Goal: Task Accomplishment & Management: Use online tool/utility

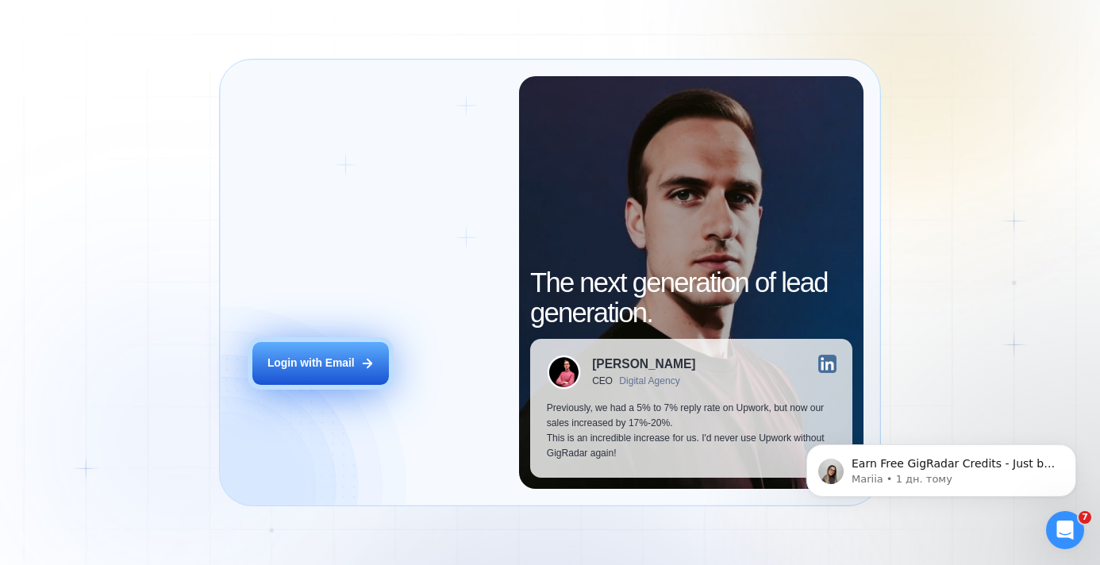
click at [372, 347] on button "Login with Email" at bounding box center [320, 363] width 137 height 43
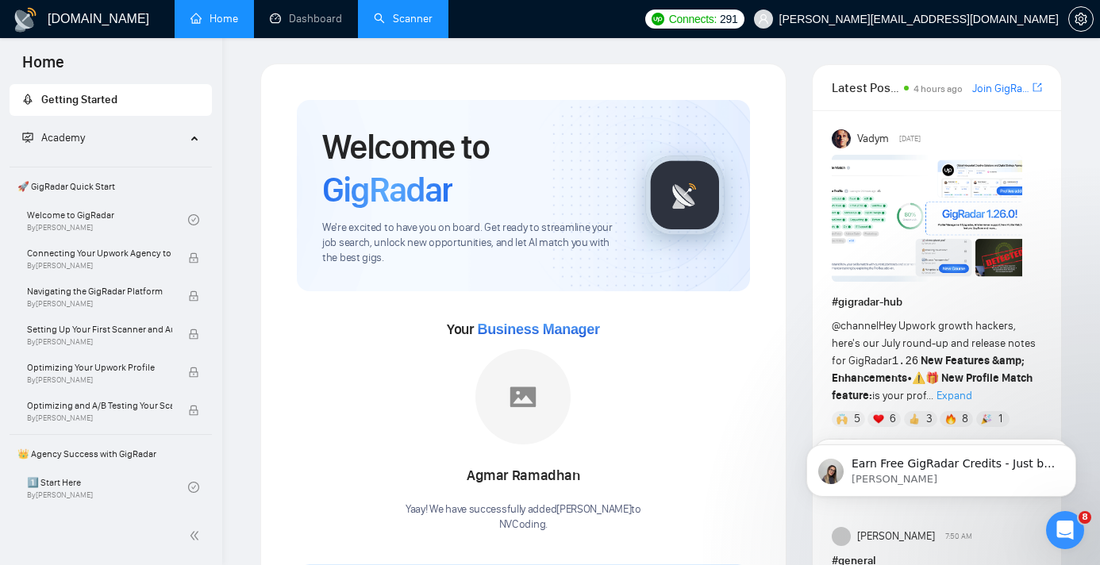
click at [398, 21] on link "Scanner" at bounding box center [403, 18] width 59 height 13
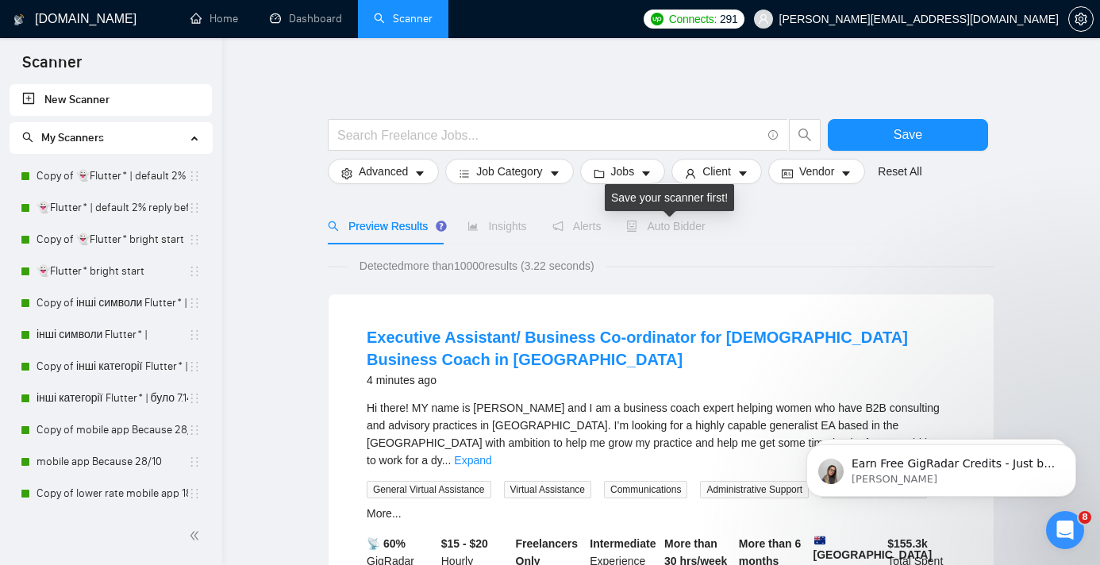
click at [667, 230] on span "Auto Bidder" at bounding box center [665, 226] width 79 height 13
click at [666, 229] on span "Auto Bidder" at bounding box center [665, 226] width 79 height 13
click at [677, 229] on span "Auto Bidder" at bounding box center [665, 226] width 79 height 13
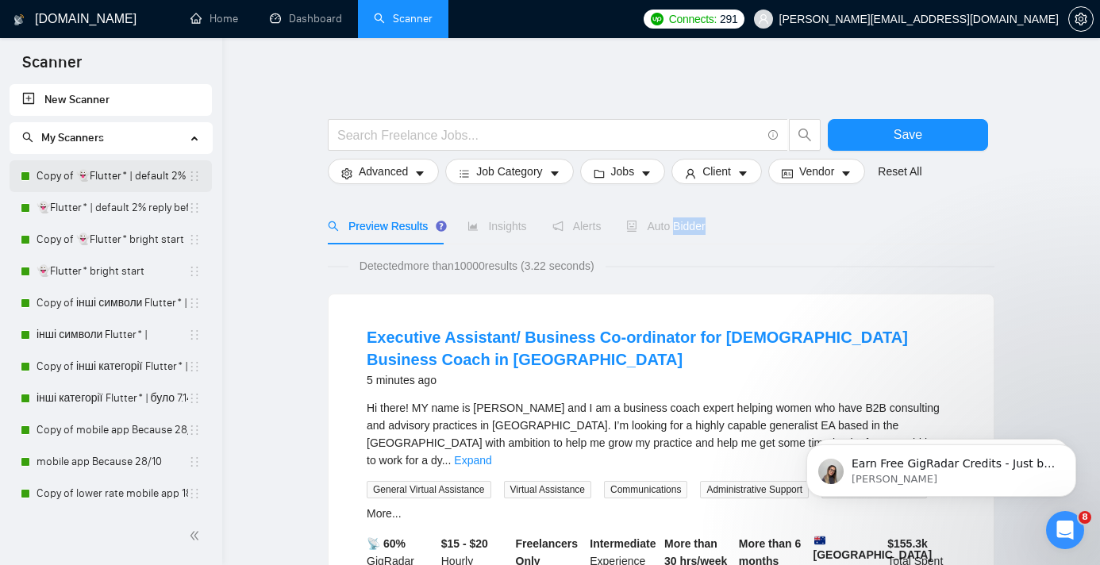
click at [106, 181] on link "Copy of 👻Flutter* | default 2% reply before 09/06" at bounding box center [113, 176] width 152 height 32
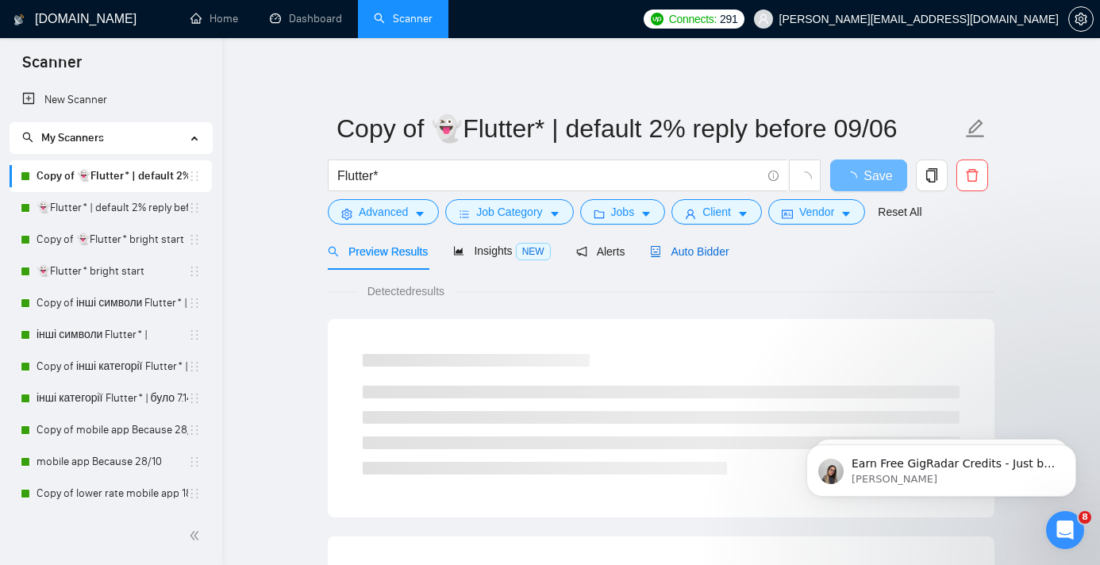
click at [716, 256] on span "Auto Bidder" at bounding box center [689, 251] width 79 height 13
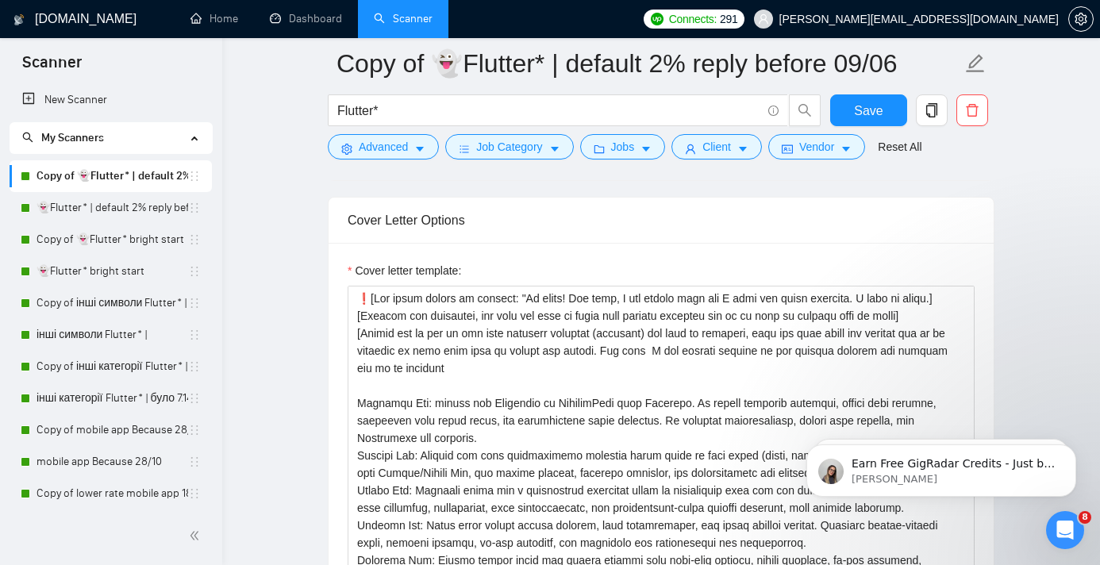
scroll to position [6, 0]
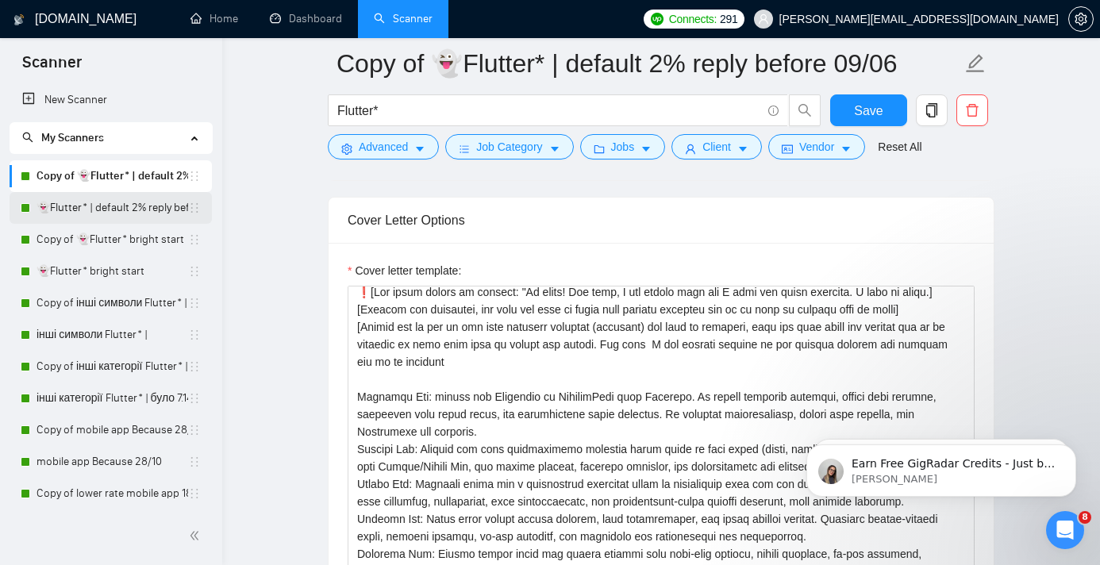
click at [125, 218] on link "👻Flutter* | default 2% reply before 09/06" at bounding box center [113, 208] width 152 height 32
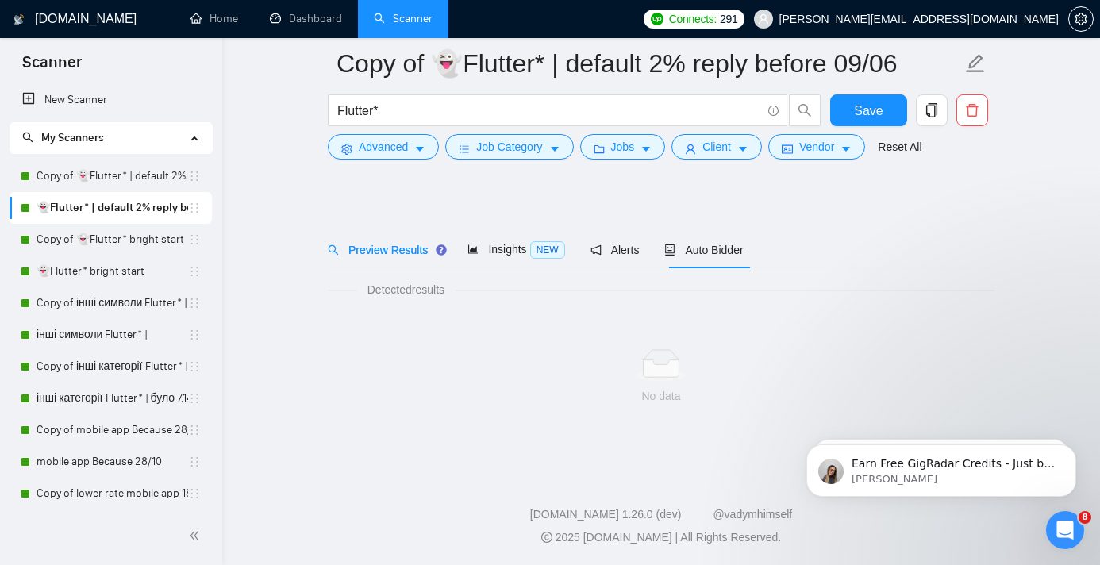
scroll to position [14, 0]
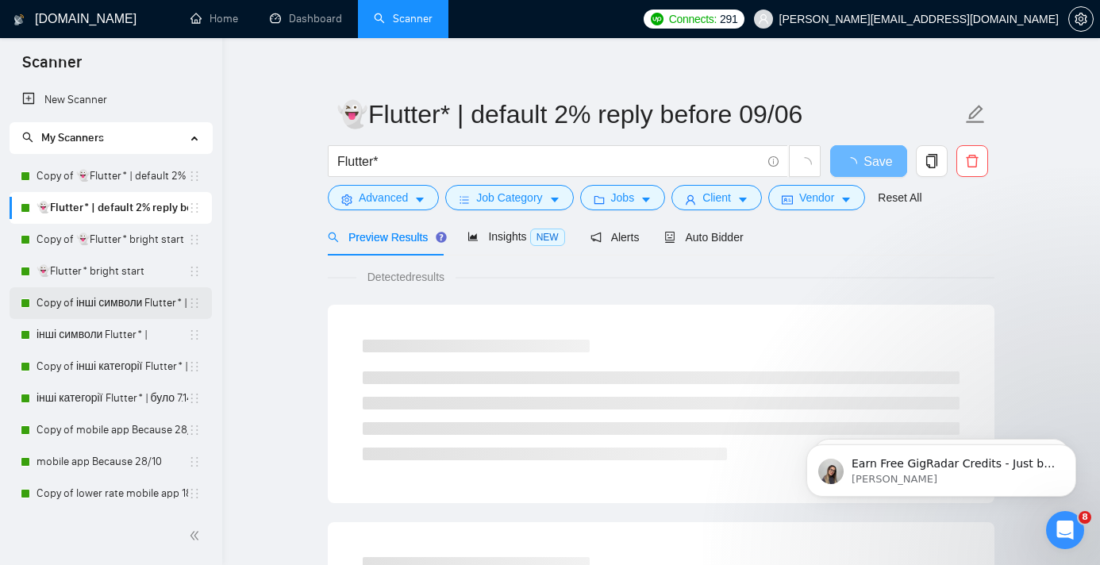
click at [123, 314] on link "Copy of інші символи Flutter* |" at bounding box center [113, 303] width 152 height 32
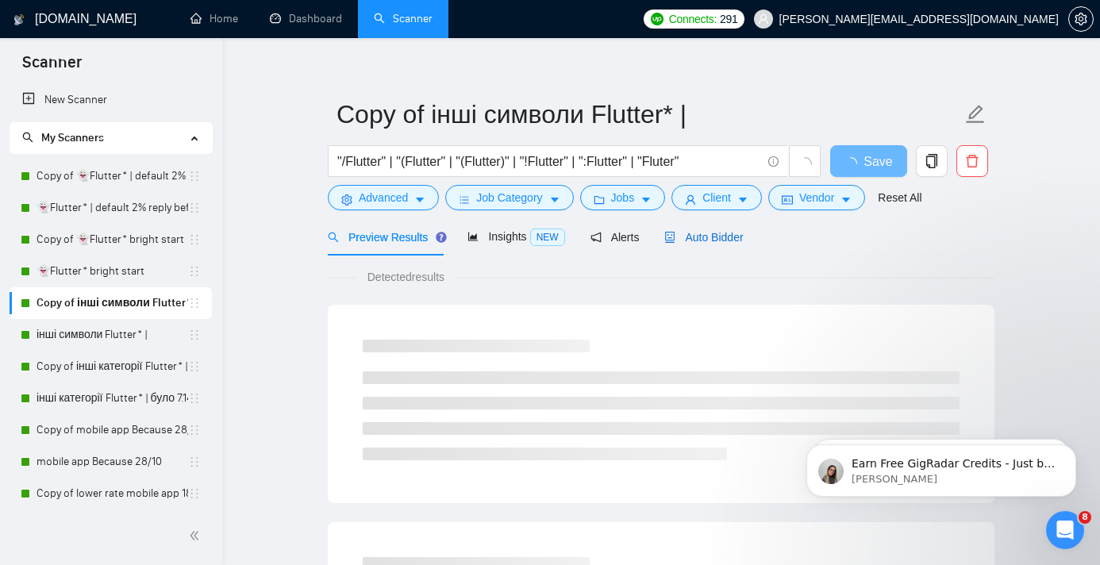
click at [719, 243] on span "Auto Bidder" at bounding box center [703, 237] width 79 height 13
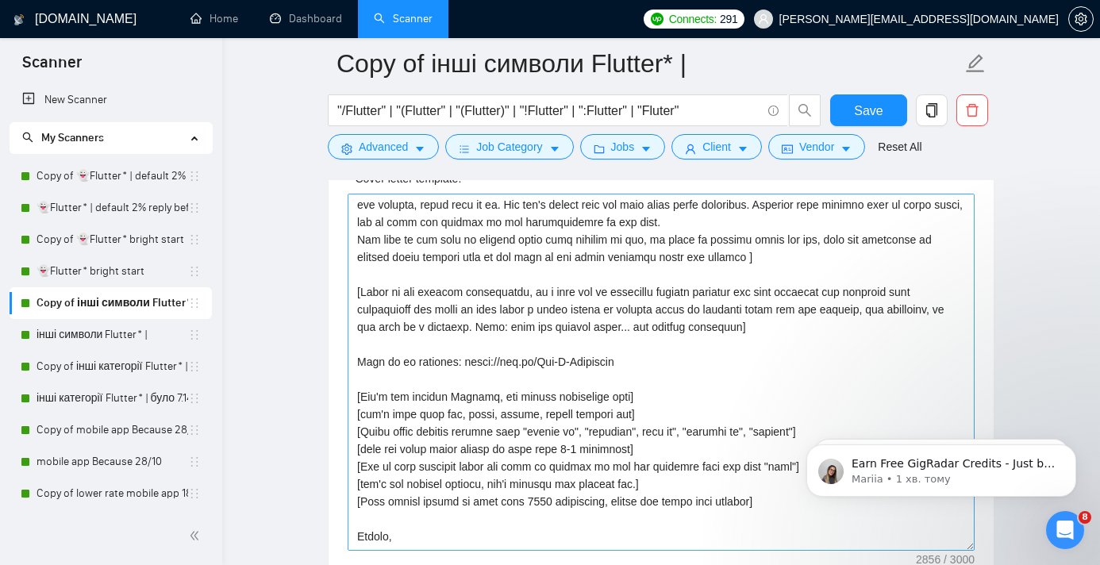
scroll to position [299, 0]
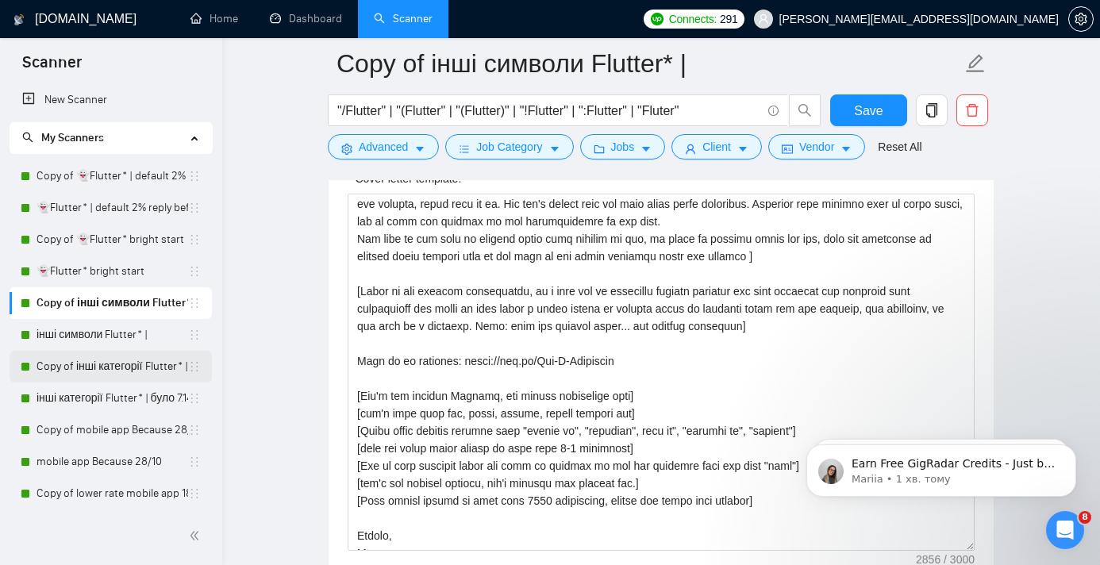
click at [108, 375] on link "Copy of інші категорії Flutter* | було 7.14% 11.11 template" at bounding box center [113, 367] width 152 height 32
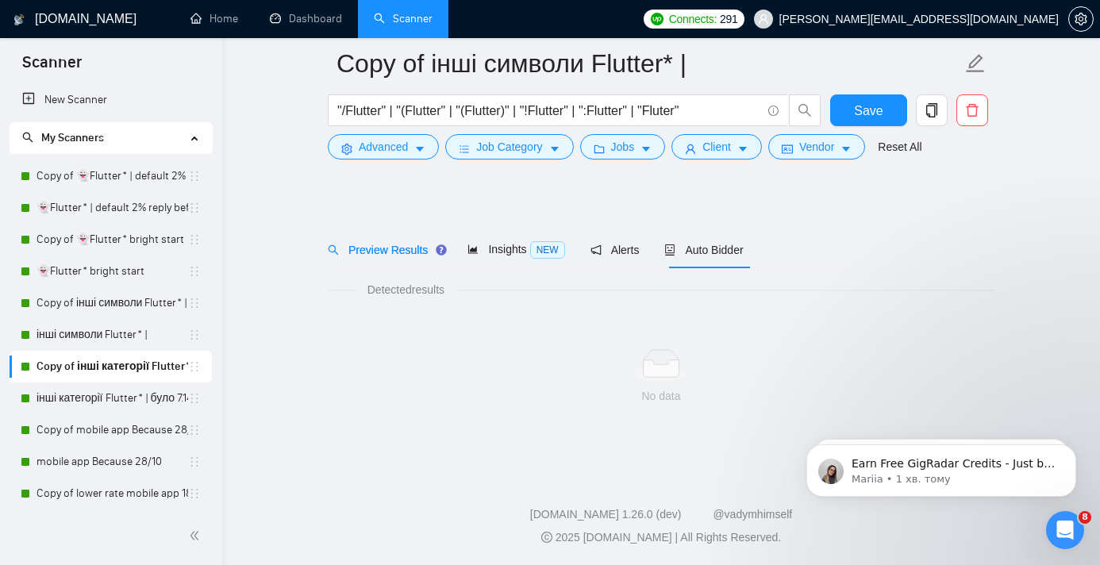
scroll to position [14, 0]
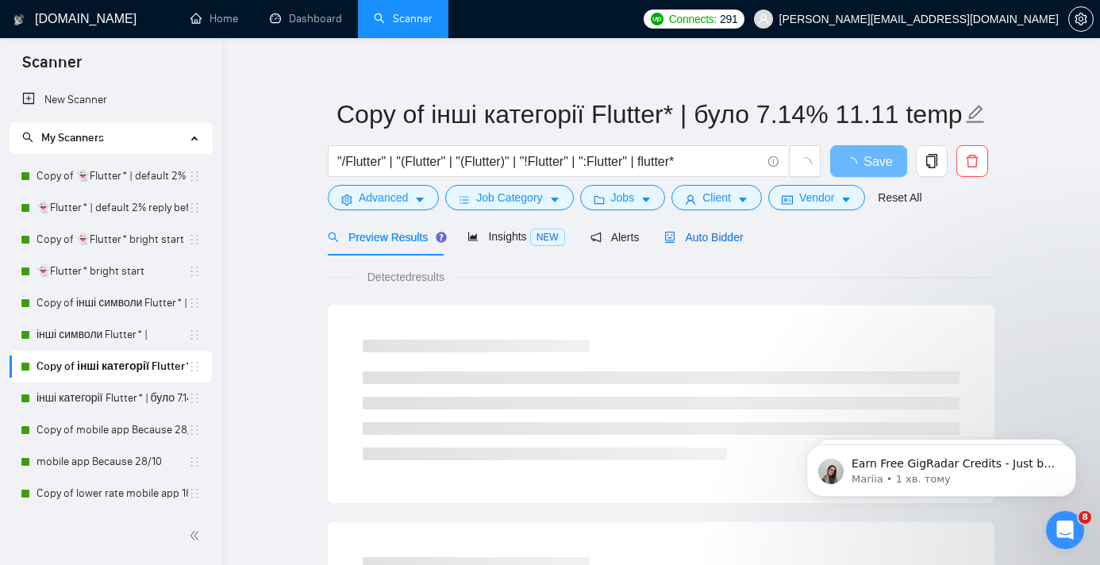
click at [700, 234] on span "Auto Bidder" at bounding box center [703, 237] width 79 height 13
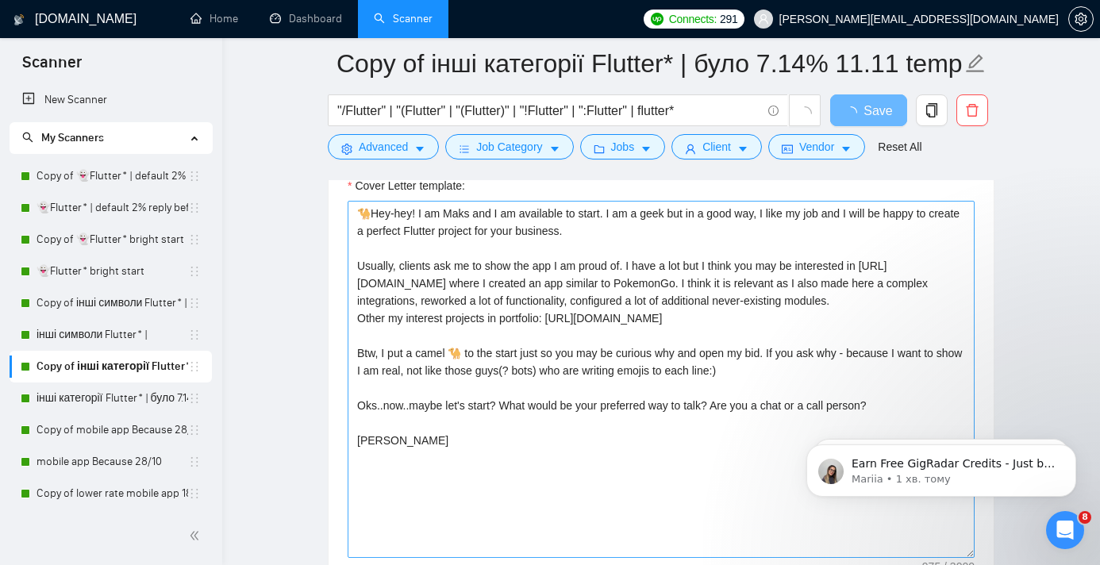
scroll to position [1107, 0]
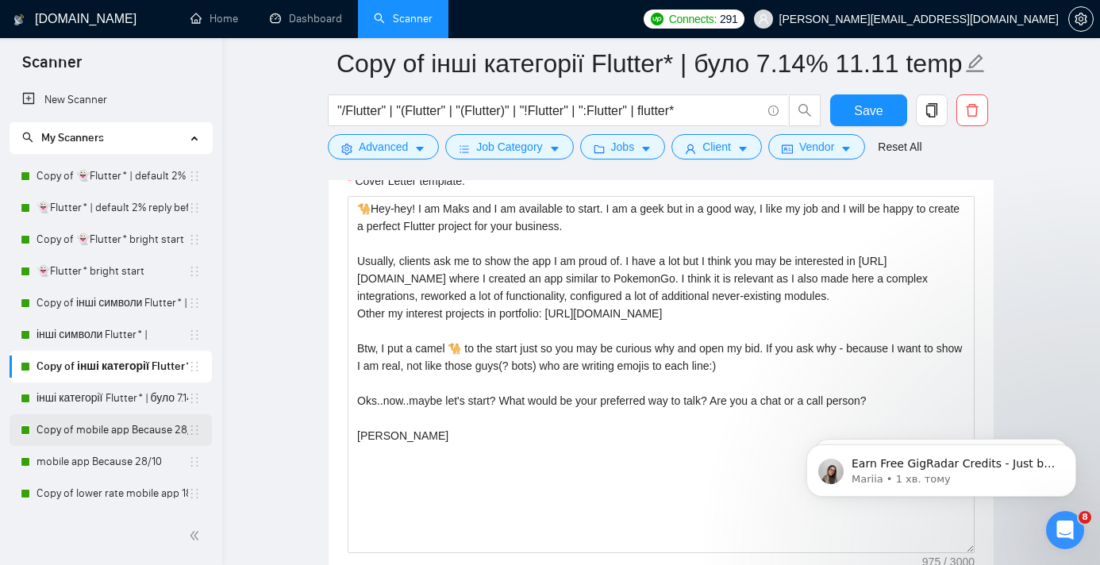
click at [99, 433] on link "Copy of mobile app Because 28/10" at bounding box center [113, 430] width 152 height 32
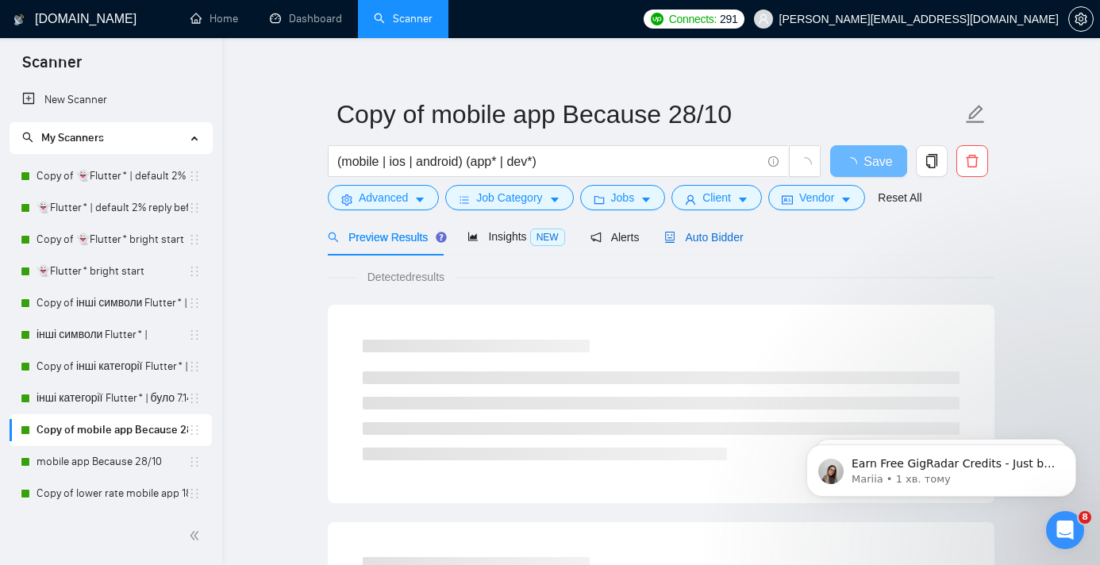
click at [713, 243] on span "Auto Bidder" at bounding box center [703, 237] width 79 height 13
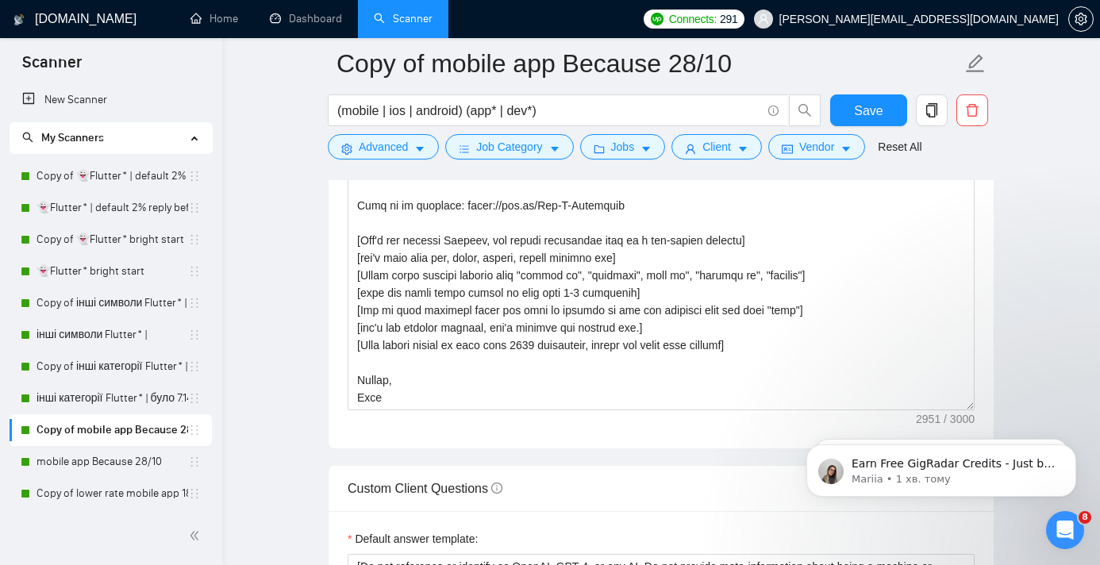
scroll to position [1951, 0]
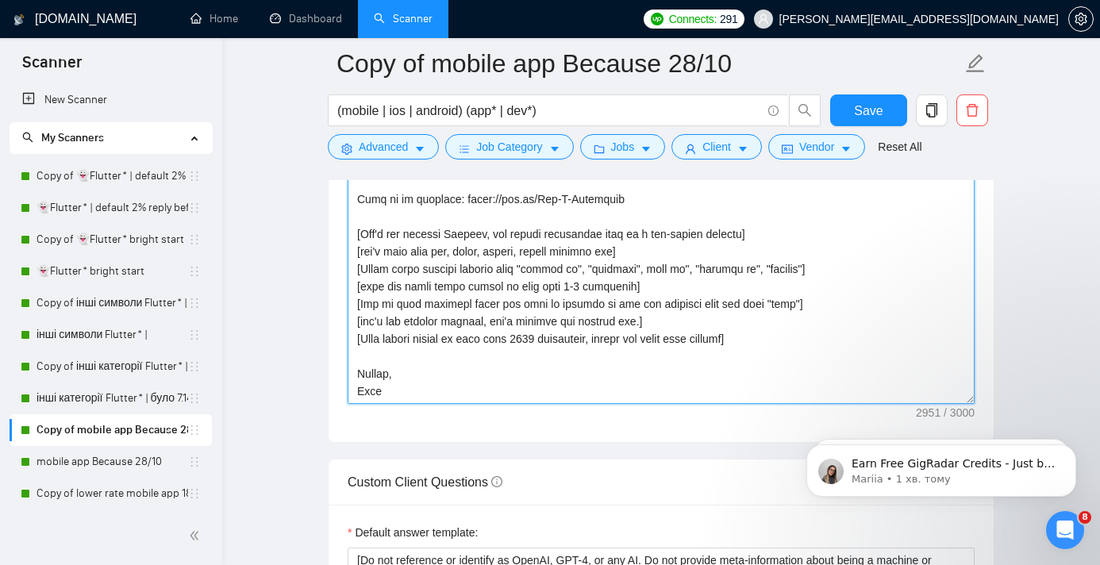
click at [558, 363] on textarea "Cover letter template:" at bounding box center [661, 225] width 627 height 357
